Goal: Check status: Check status

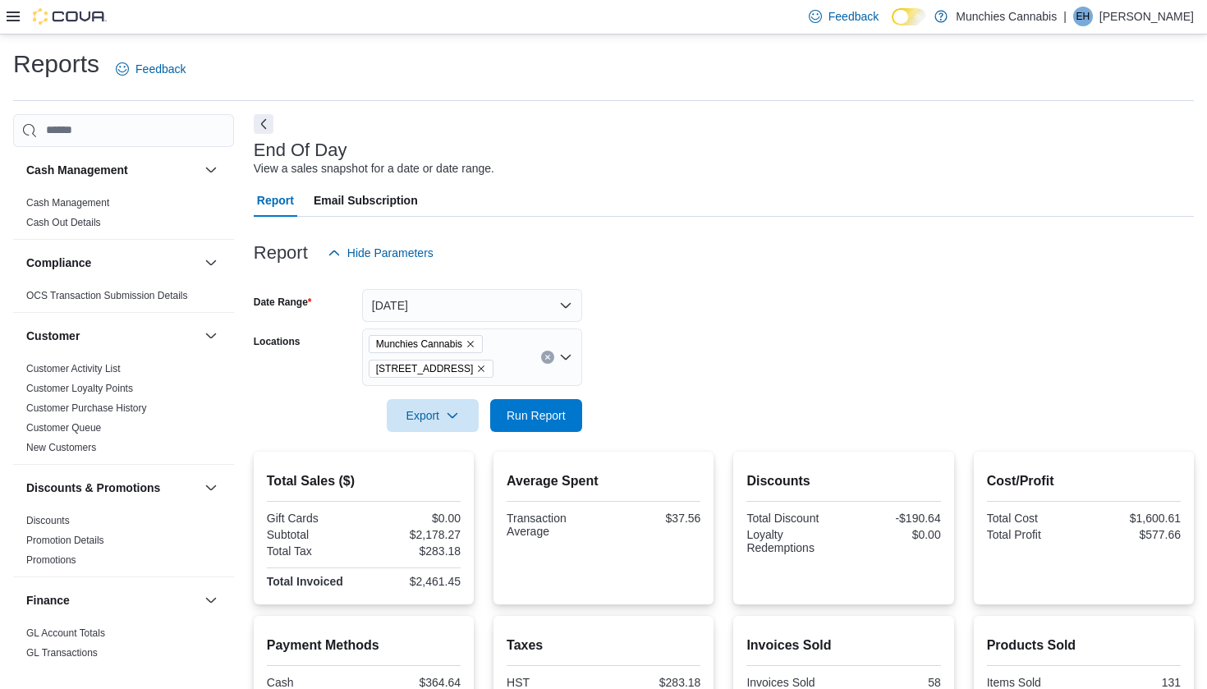
scroll to position [37, 0]
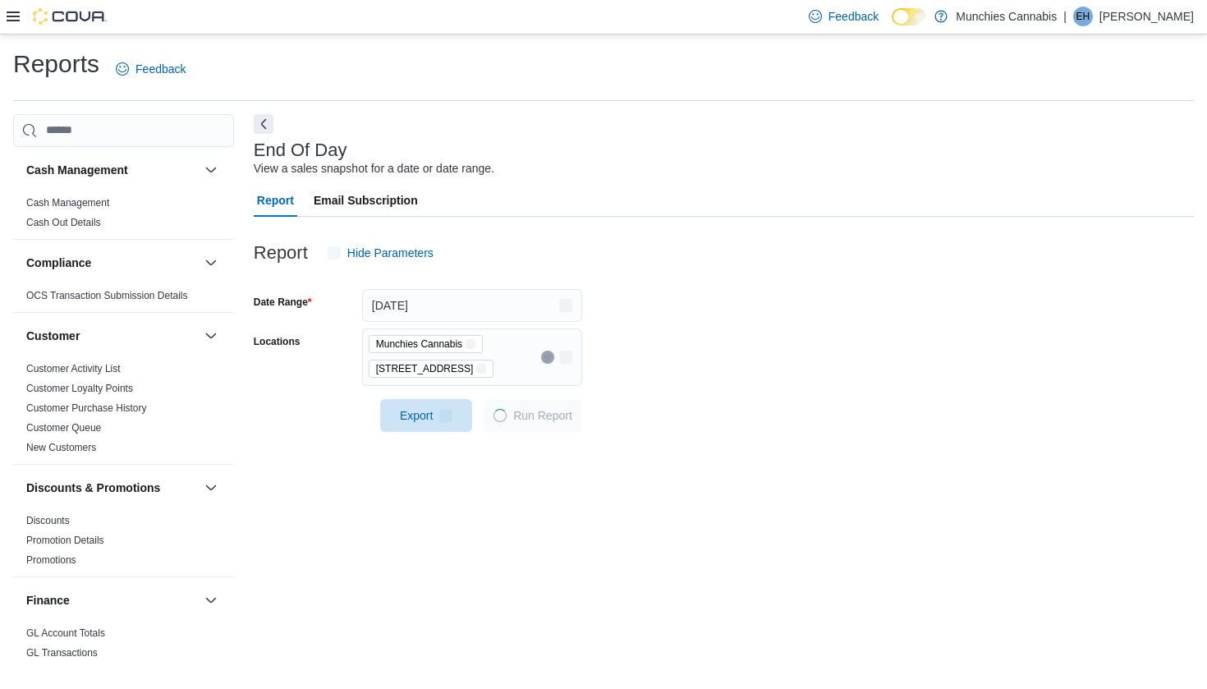
scroll to position [37, 0]
